Goal: Task Accomplishment & Management: Use online tool/utility

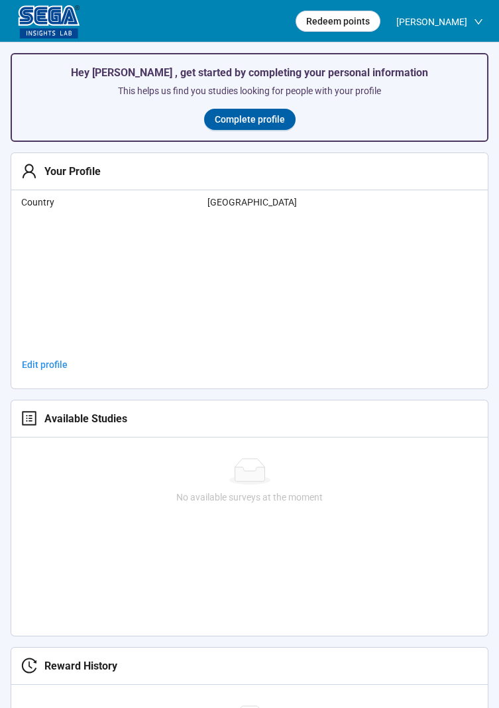
click at [433, 19] on span "[PERSON_NAME]" at bounding box center [431, 22] width 71 height 42
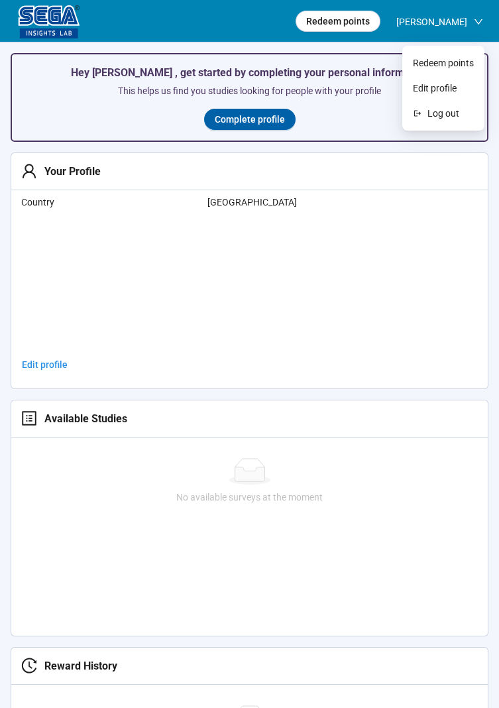
click at [411, 7] on span "[PERSON_NAME]" at bounding box center [431, 22] width 71 height 42
click at [362, 13] on button "Redeem points" at bounding box center [338, 21] width 85 height 21
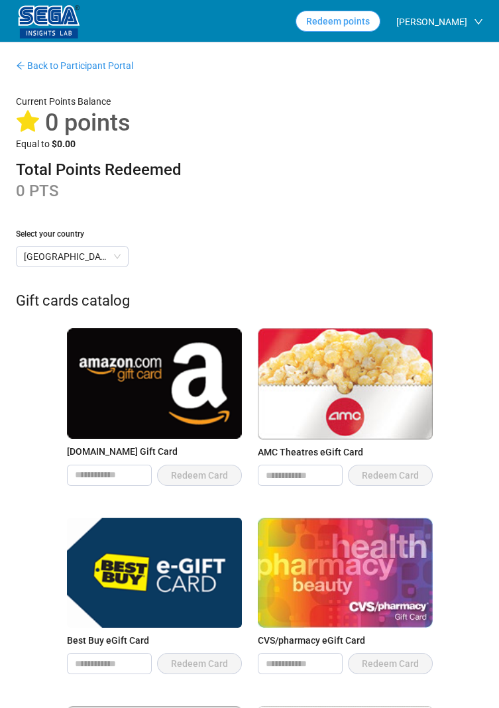
click at [344, 18] on span "Redeem points" at bounding box center [338, 21] width 64 height 15
click at [417, 21] on span "[PERSON_NAME]" at bounding box center [431, 22] width 71 height 42
click at [366, 11] on button "Redeem points" at bounding box center [338, 21] width 85 height 21
click at [351, 16] on span "Redeem points" at bounding box center [338, 21] width 64 height 15
